Goal: Find specific fact

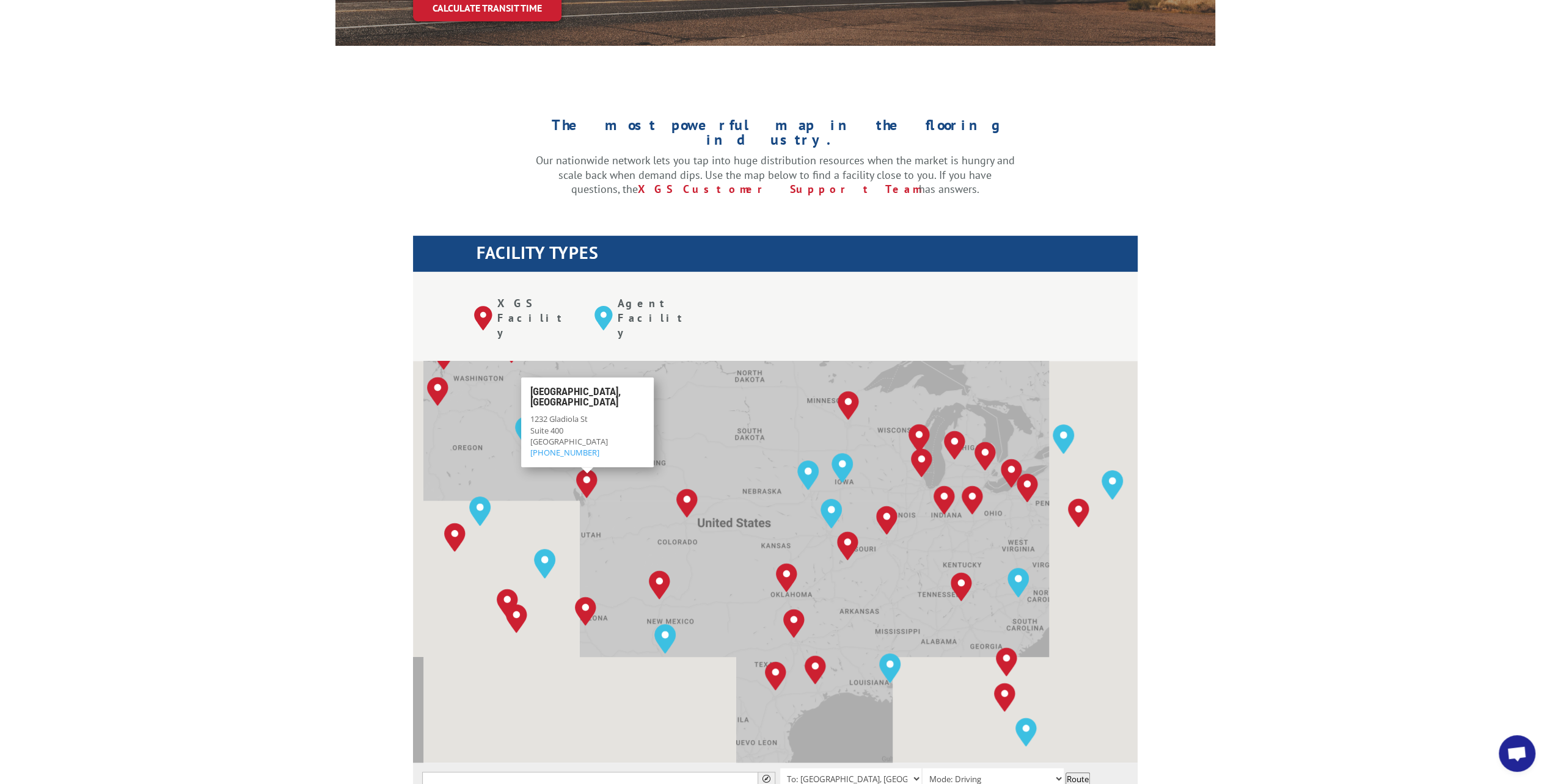
scroll to position [324, 0]
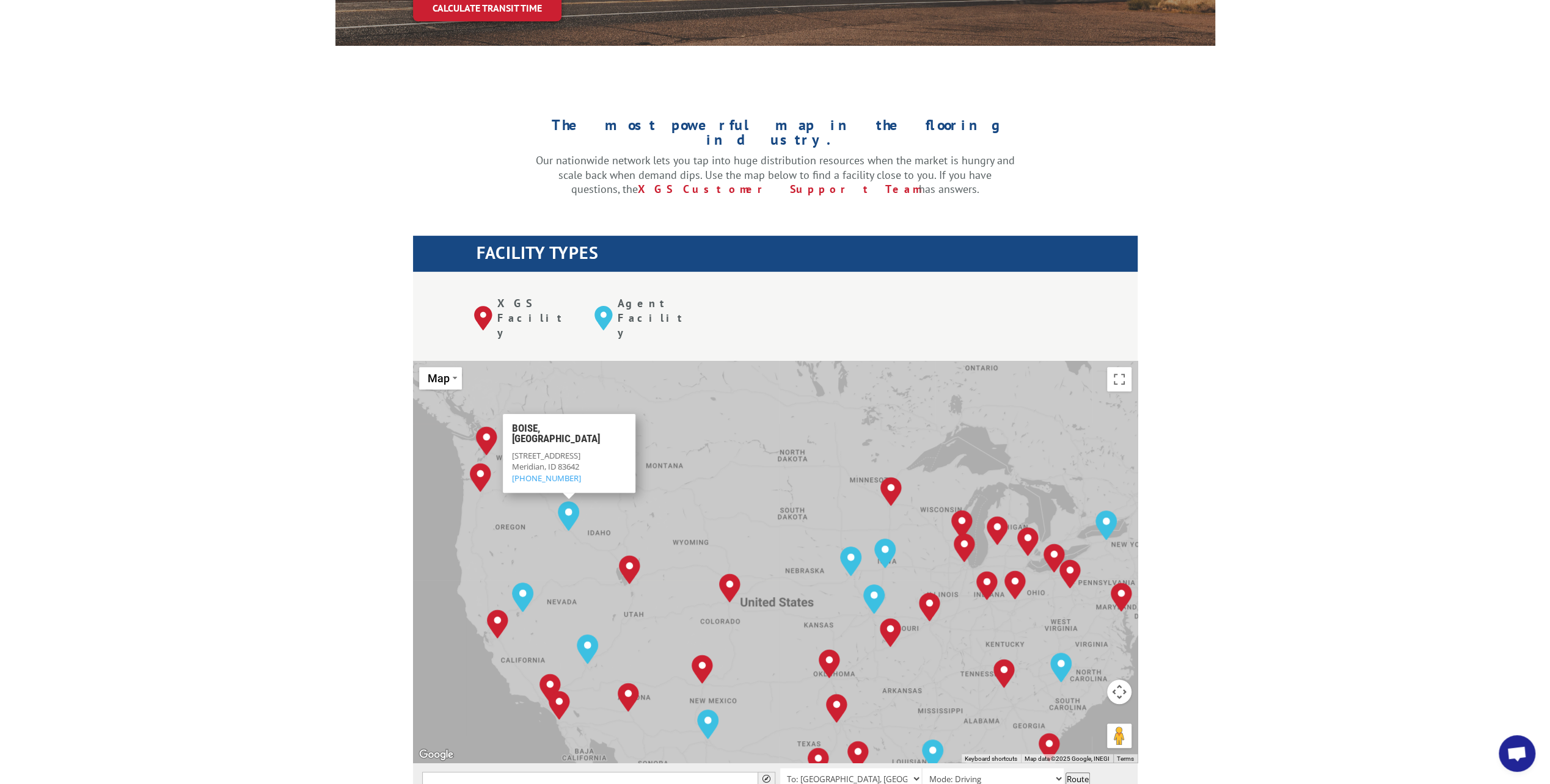
drag, startPoint x: 502, startPoint y: 412, endPoint x: 542, endPoint y: 469, distance: 69.6
click at [542, 469] on div "[GEOGRAPHIC_DATA], [GEOGRAPHIC_DATA] [GEOGRAPHIC_DATA], [GEOGRAPHIC_DATA] [GEOG…" at bounding box center [775, 562] width 725 height 402
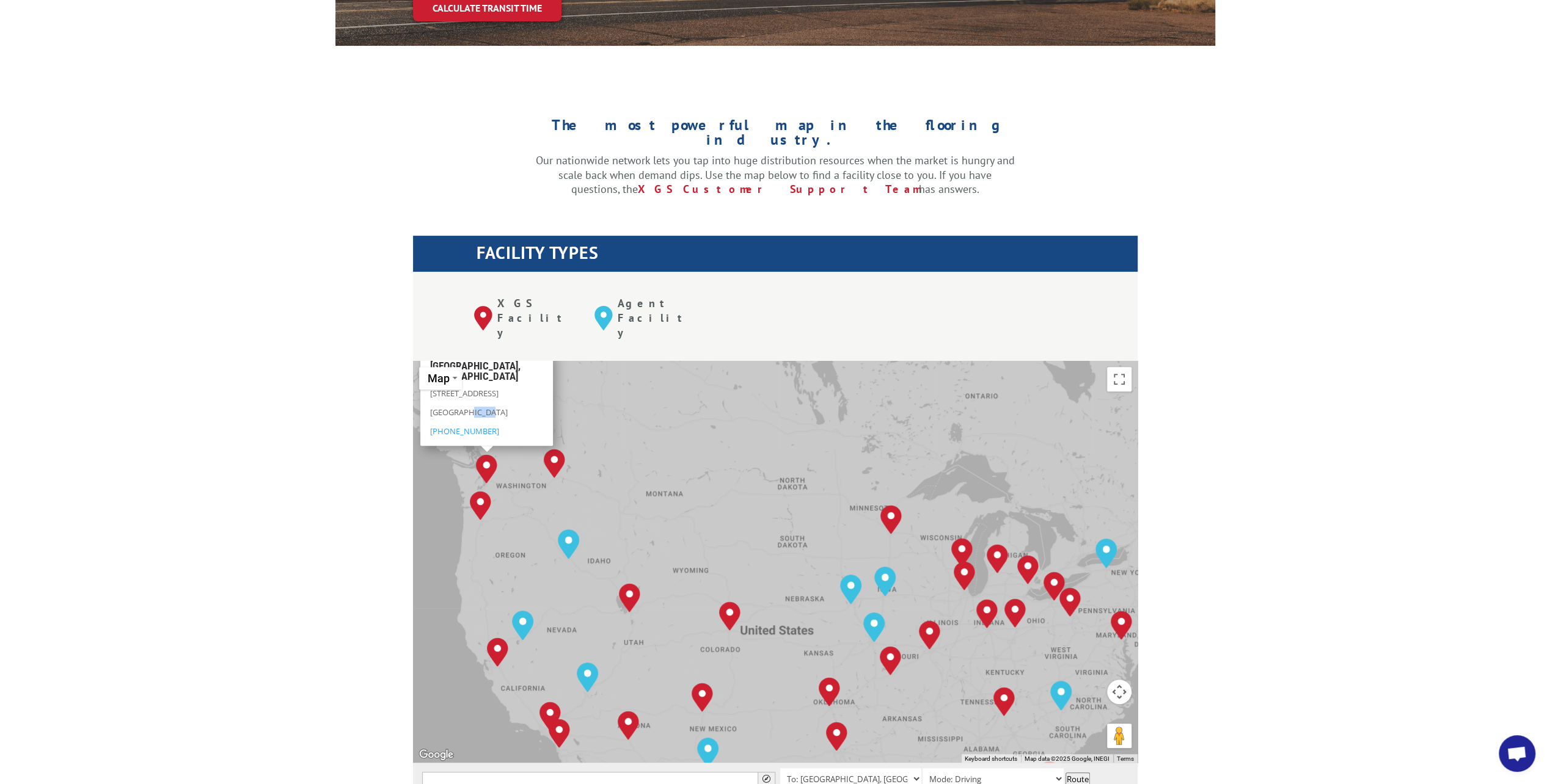
drag, startPoint x: 491, startPoint y: 354, endPoint x: 466, endPoint y: 353, distance: 25.0
click at [466, 406] on p "[GEOGRAPHIC_DATA]" at bounding box center [486, 415] width 114 height 19
copy p "98032"
click at [491, 406] on p "[GEOGRAPHIC_DATA]" at bounding box center [486, 415] width 114 height 19
drag, startPoint x: 494, startPoint y: 350, endPoint x: 427, endPoint y: 337, distance: 68.2
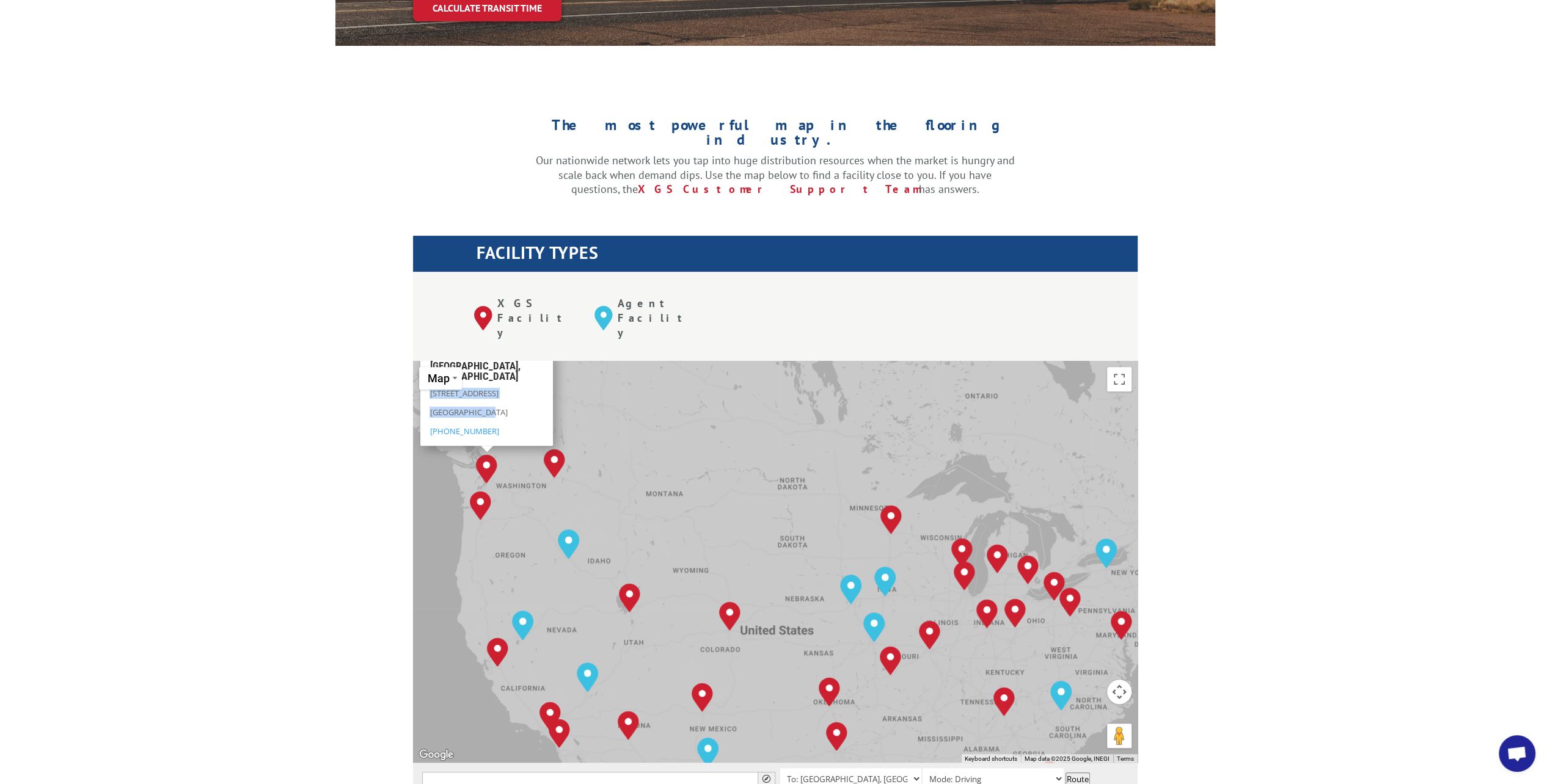
click at [427, 351] on div "[GEOGRAPHIC_DATA][STREET_ADDRESS] [PHONE_NUMBER]" at bounding box center [486, 398] width 133 height 94
copy div "[STREET_ADDRESS]"
